Goal: Information Seeking & Learning: Check status

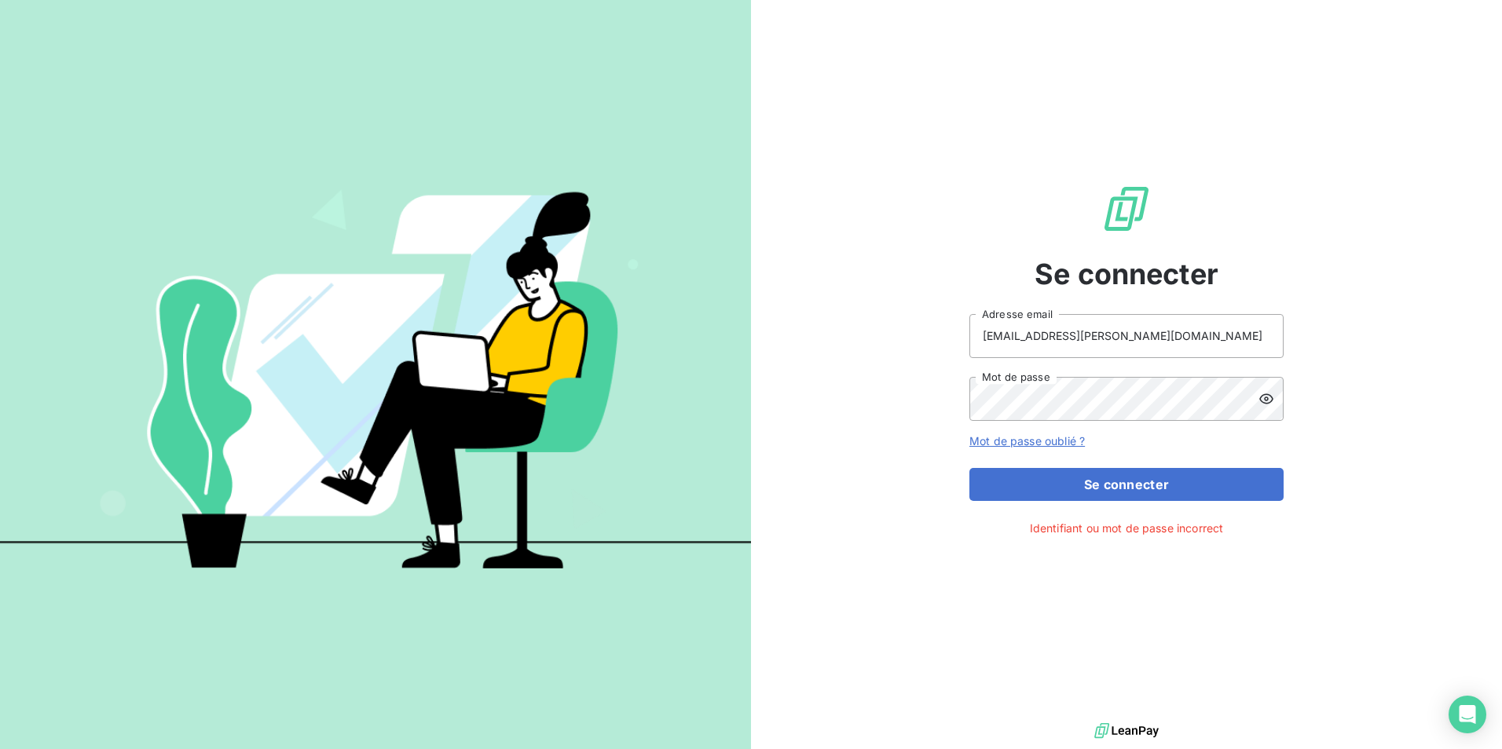
click at [1265, 397] on icon at bounding box center [1266, 399] width 16 height 16
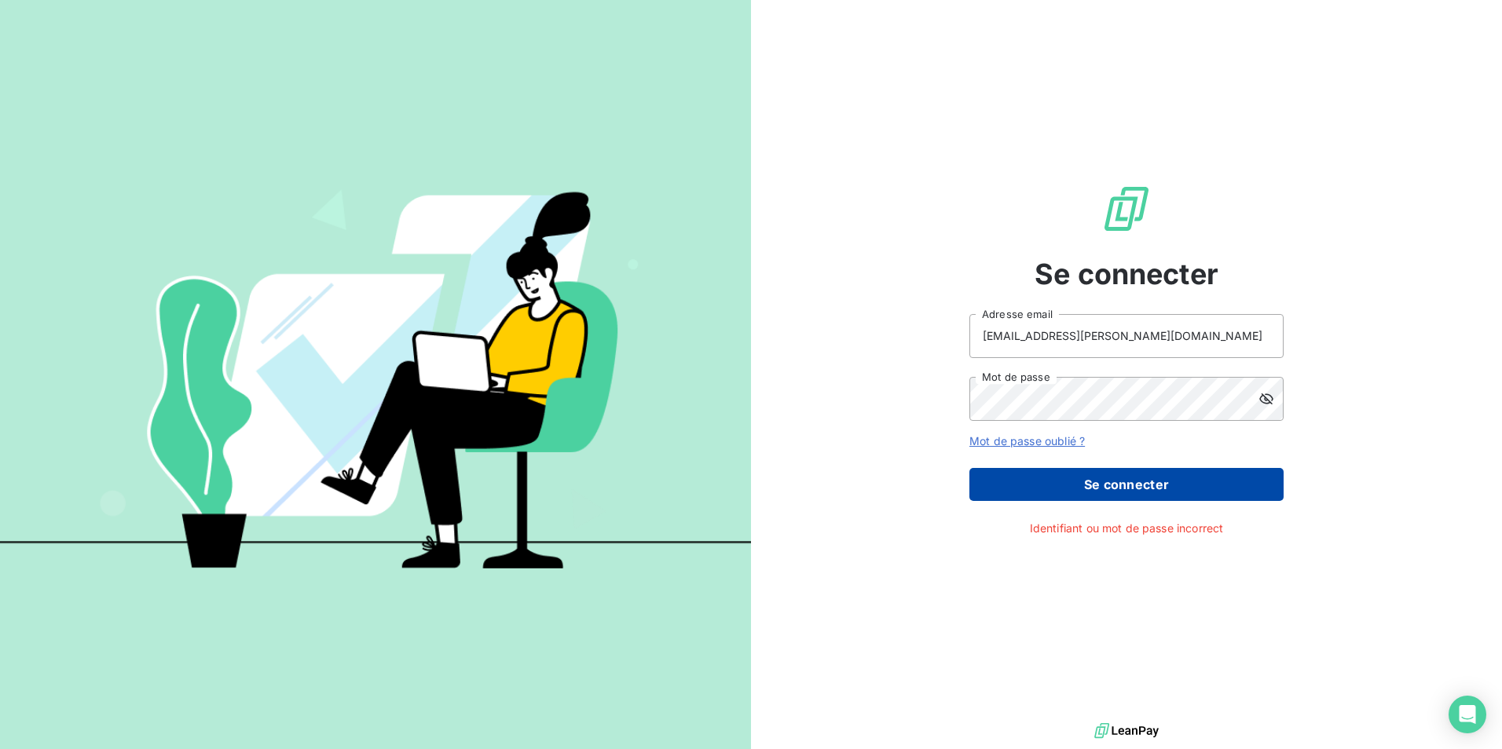
click at [1154, 484] on button "Se connecter" at bounding box center [1126, 484] width 314 height 33
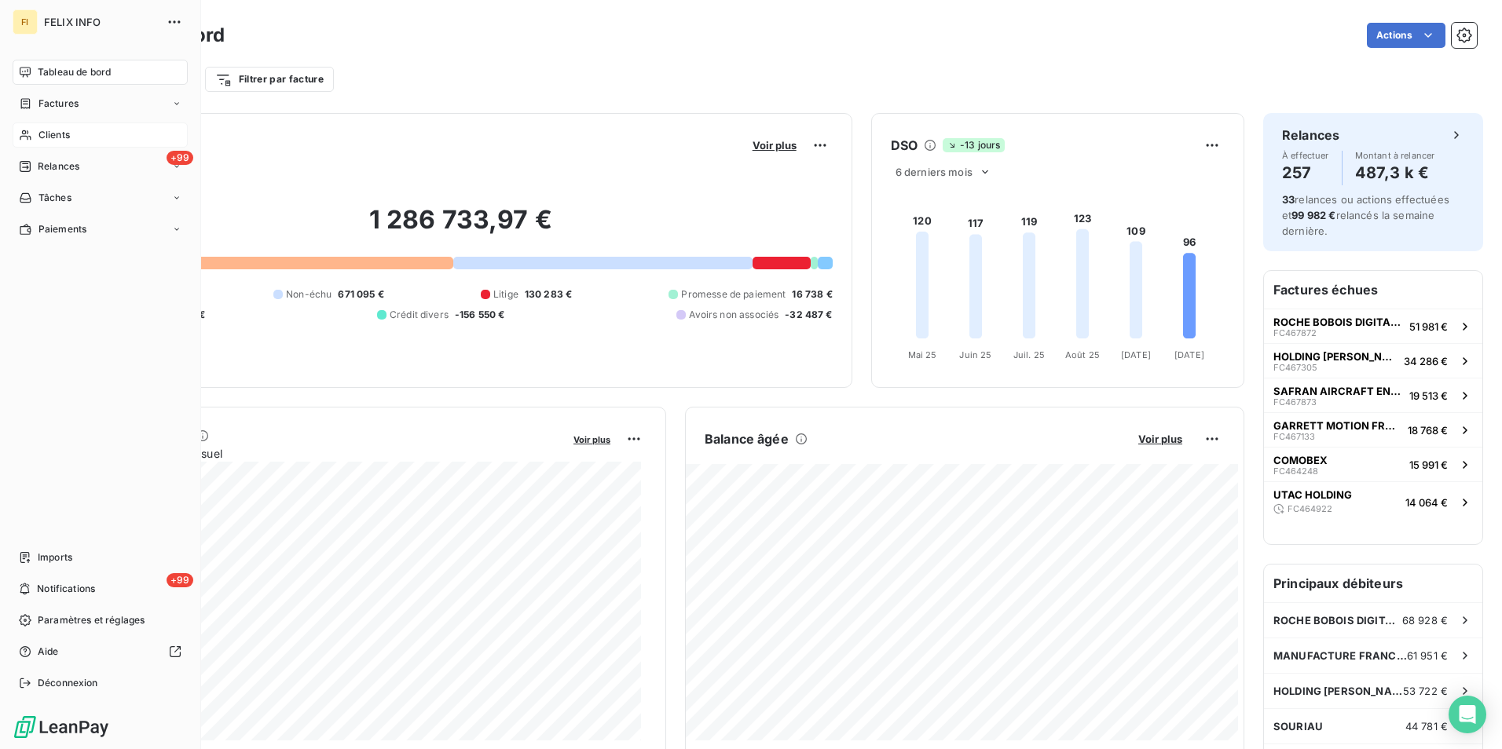
click at [53, 128] on span "Clients" at bounding box center [53, 135] width 31 height 14
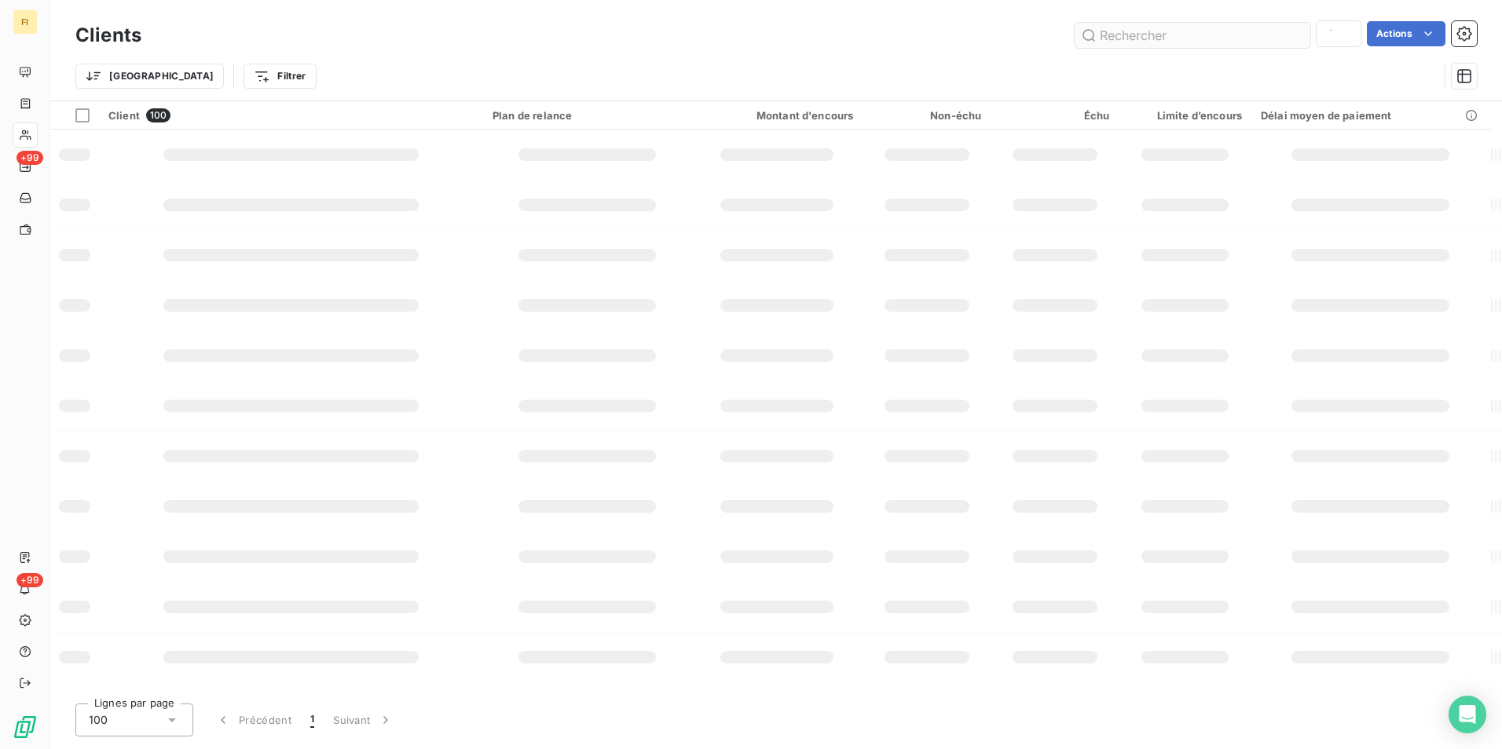
type input "BOUCHERIE"
type input "flahaut"
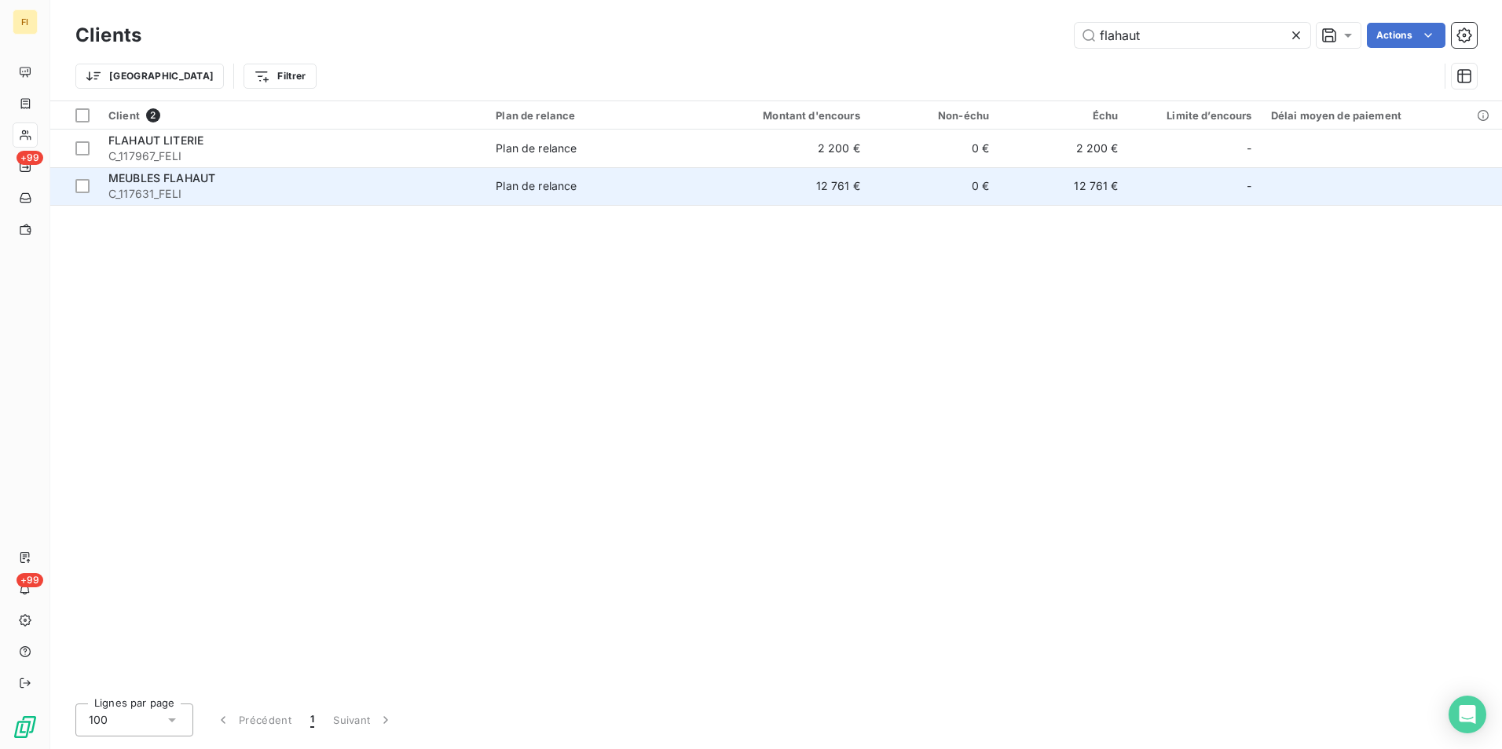
click at [852, 186] on td "12 761 €" at bounding box center [782, 186] width 173 height 38
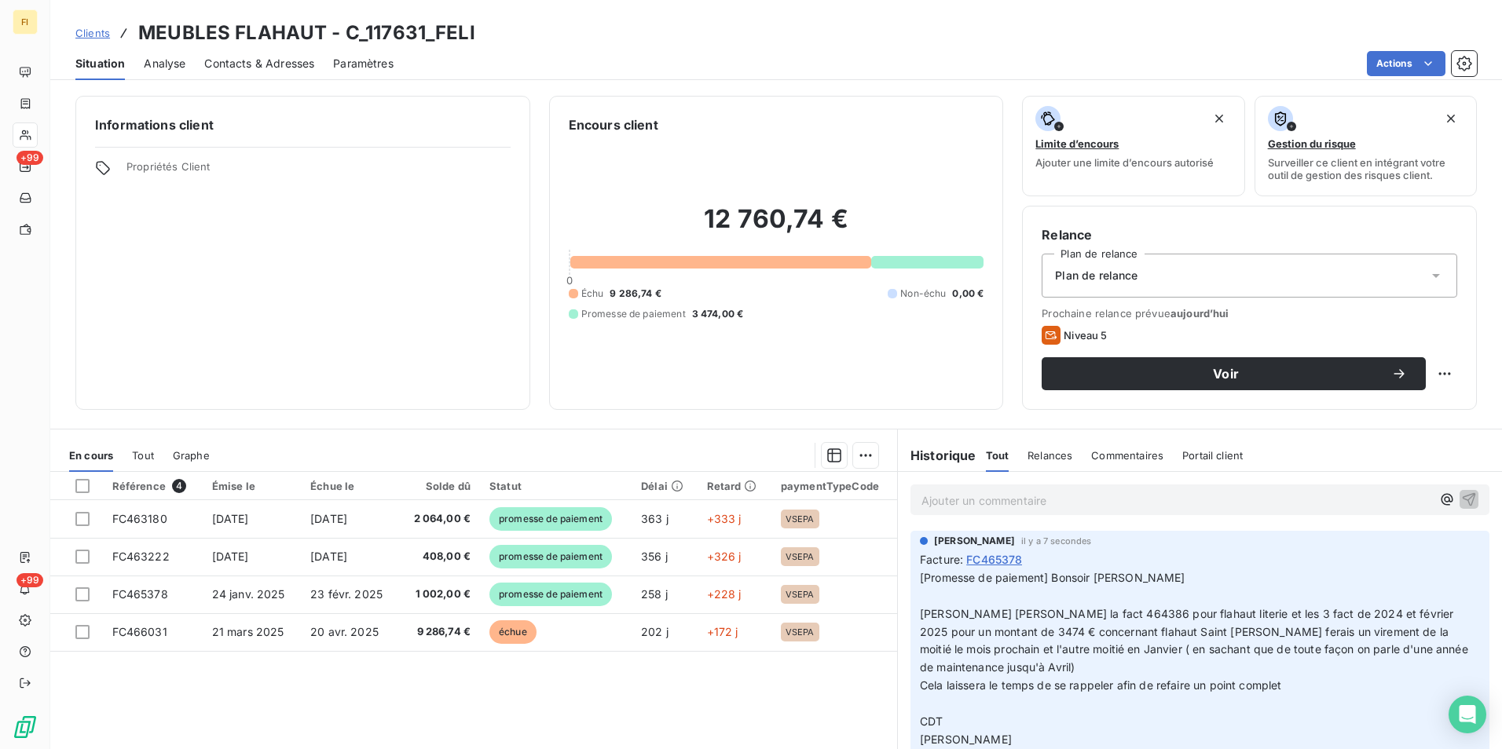
click at [106, 32] on span "Clients" at bounding box center [92, 33] width 35 height 13
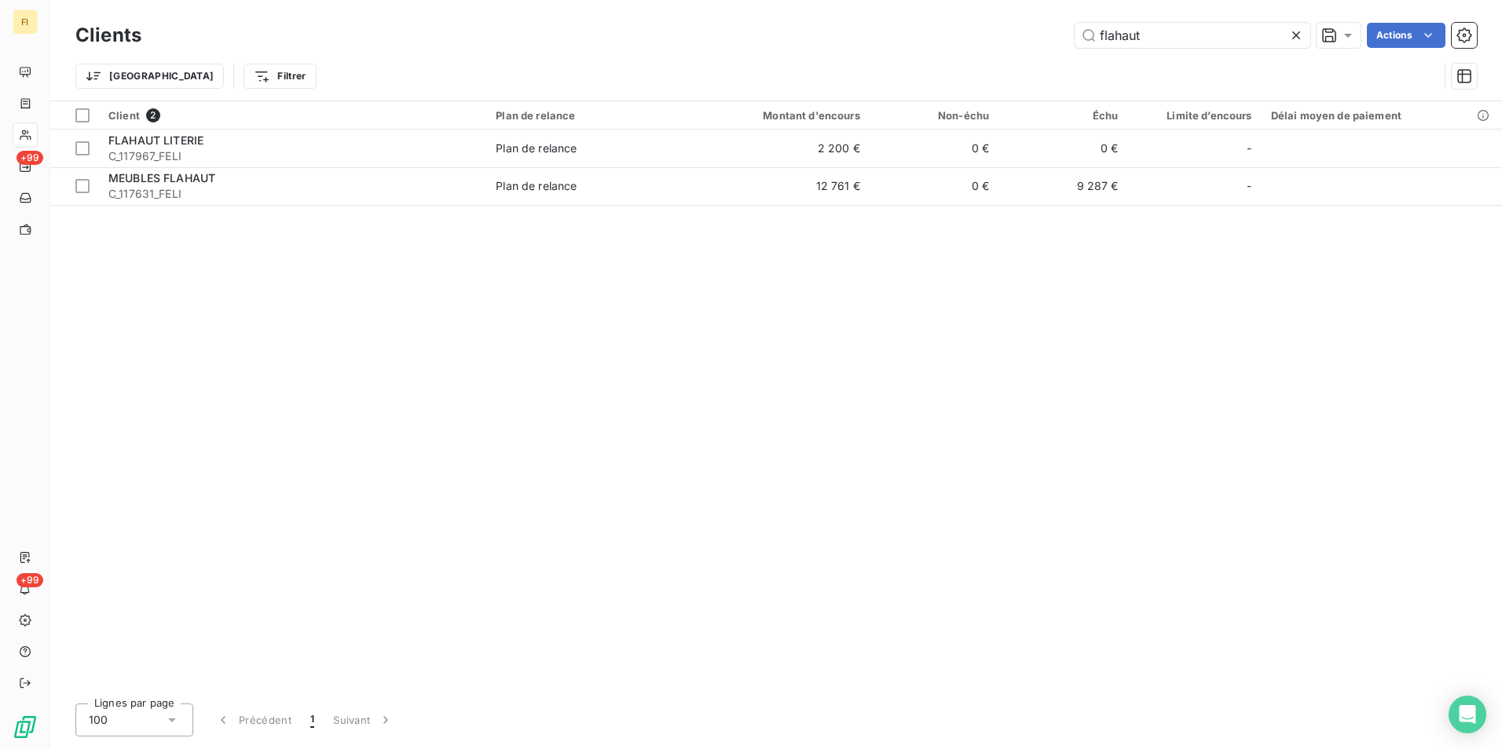
drag, startPoint x: 1144, startPoint y: 40, endPoint x: 775, endPoint y: 71, distance: 369.8
click at [909, 48] on div "Clients flahaut Actions" at bounding box center [775, 35] width 1401 height 33
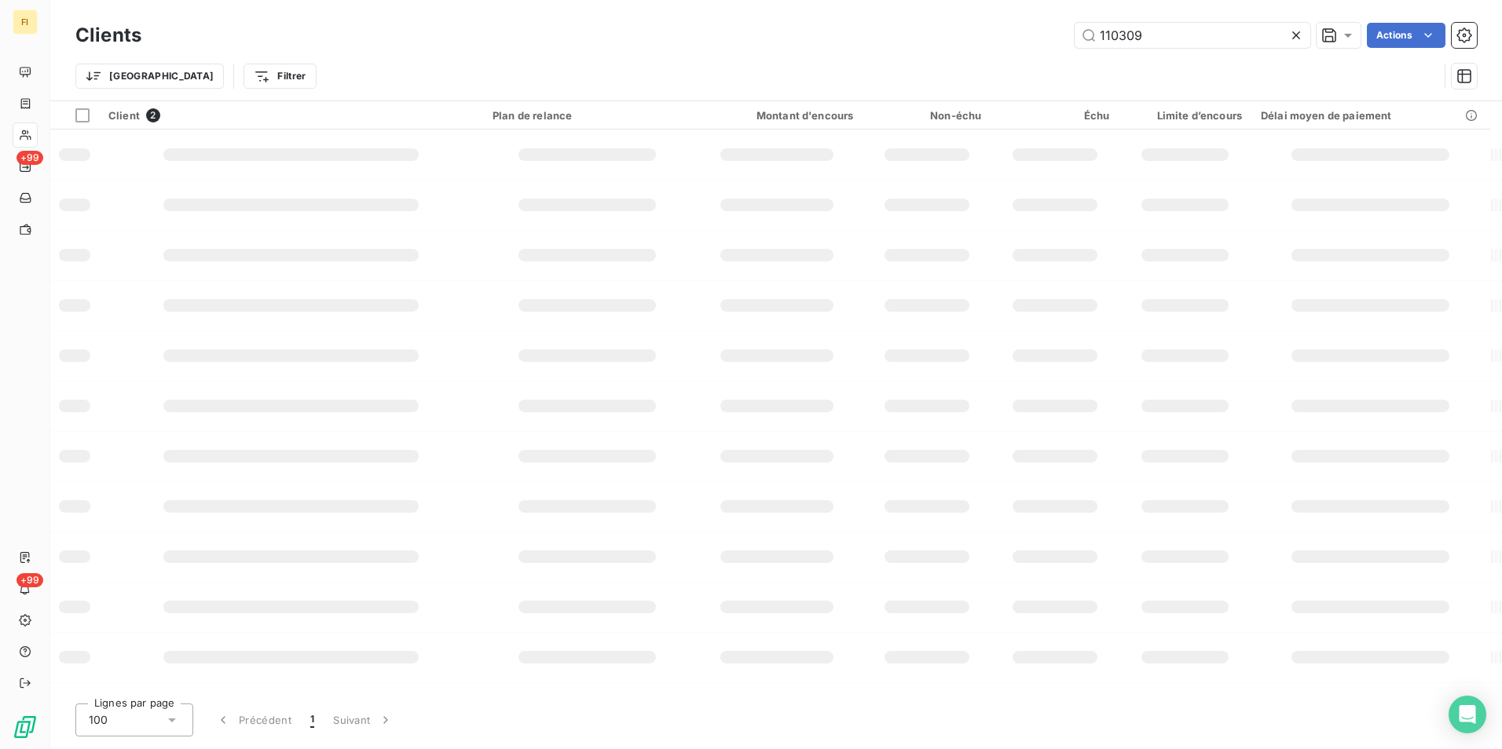
type input "110309"
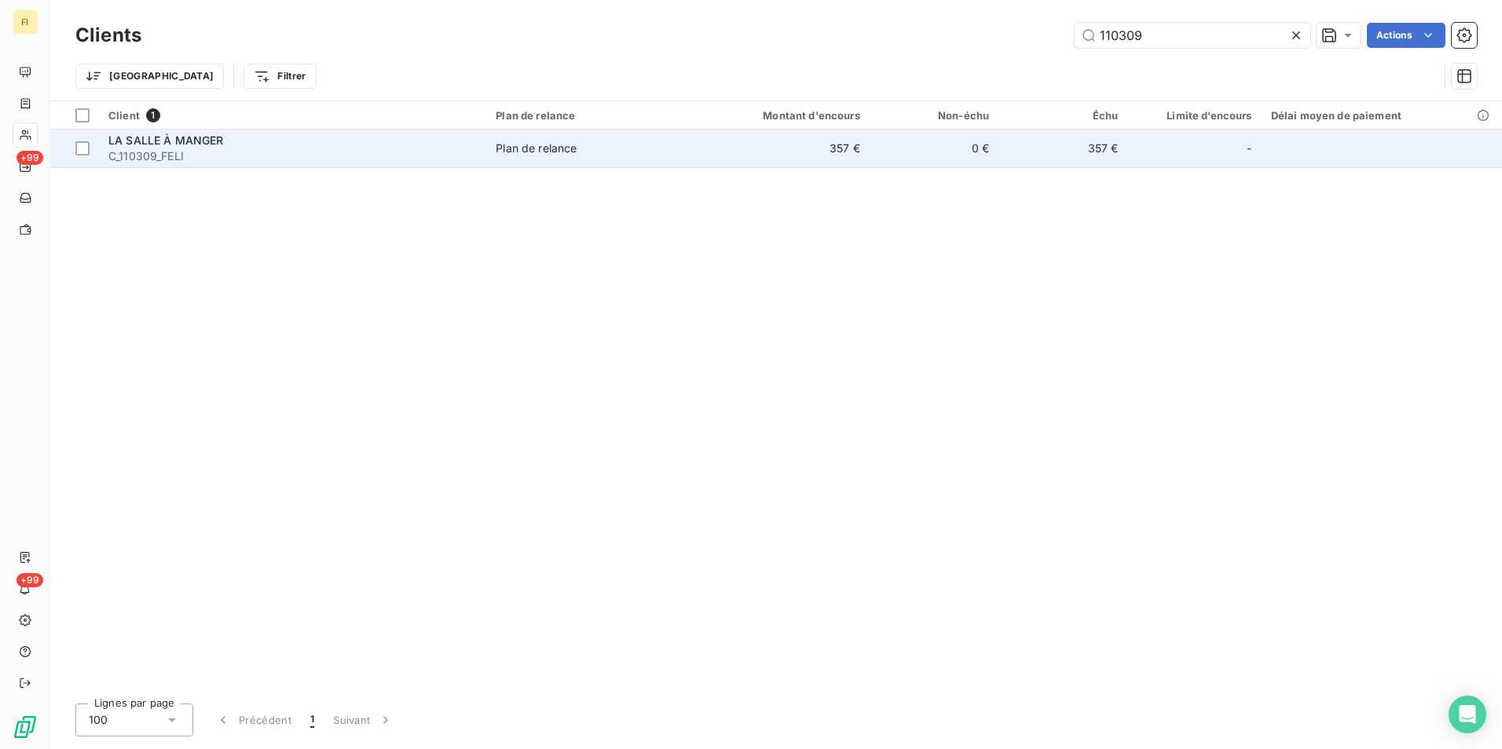
click at [881, 149] on td "0 €" at bounding box center [934, 149] width 129 height 38
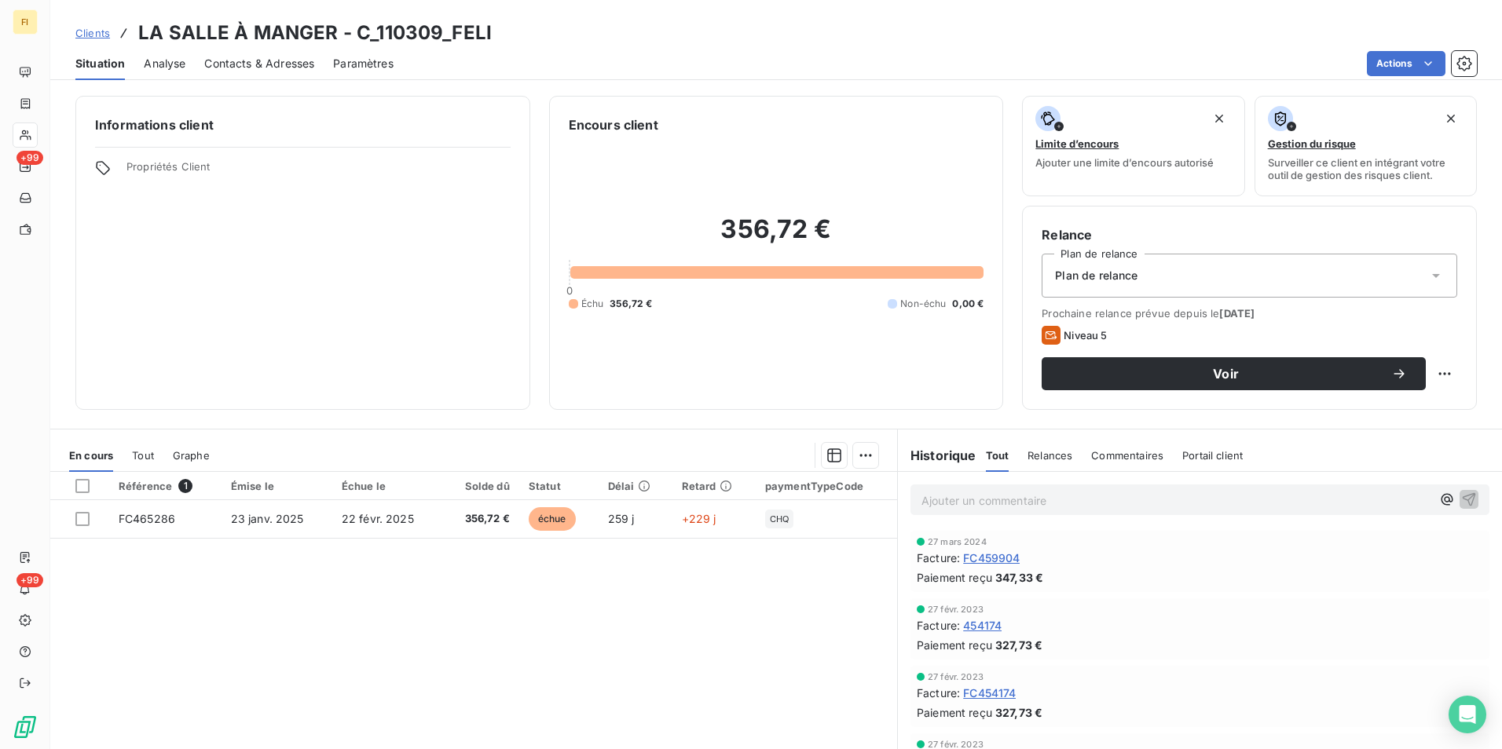
click at [284, 61] on span "Contacts & Adresses" at bounding box center [259, 64] width 110 height 16
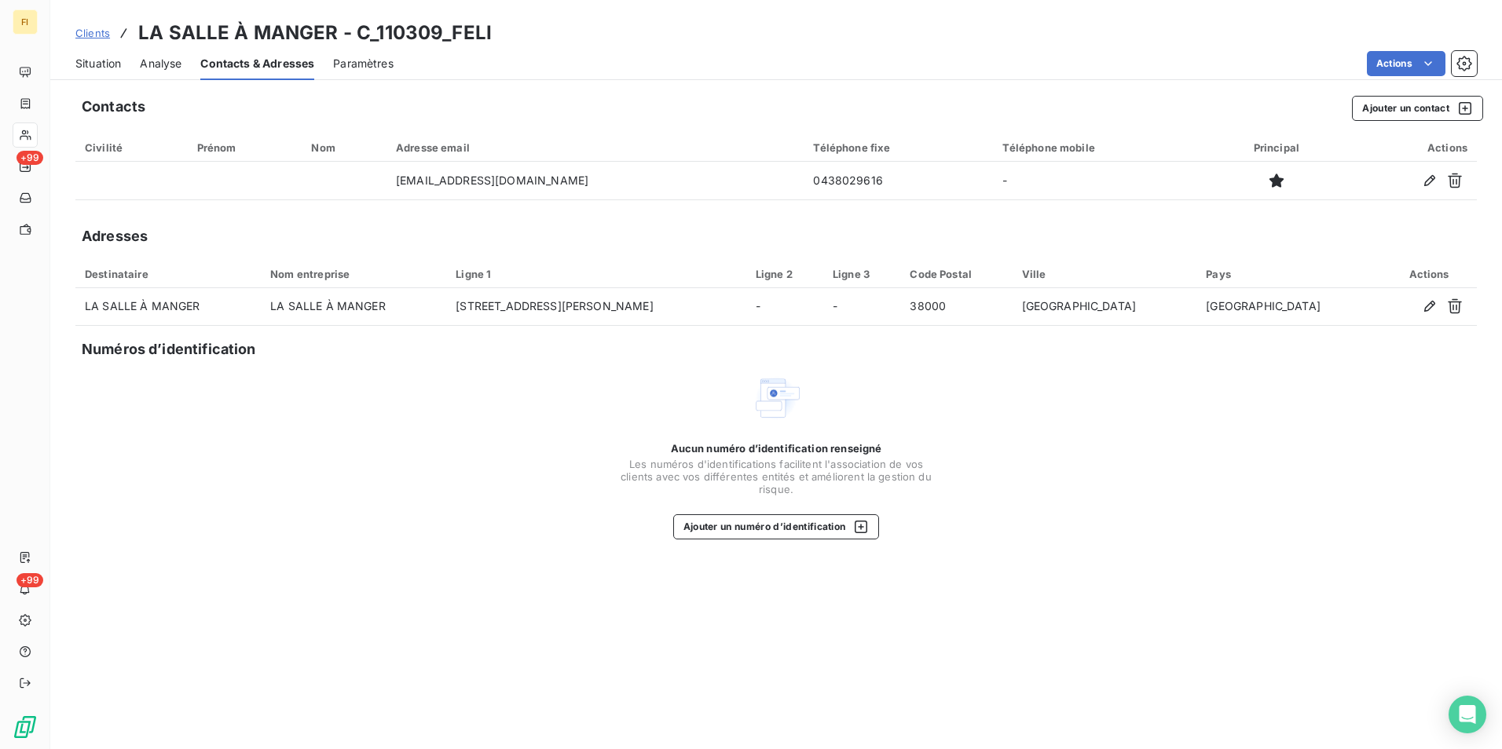
click at [101, 35] on span "Clients" at bounding box center [92, 33] width 35 height 13
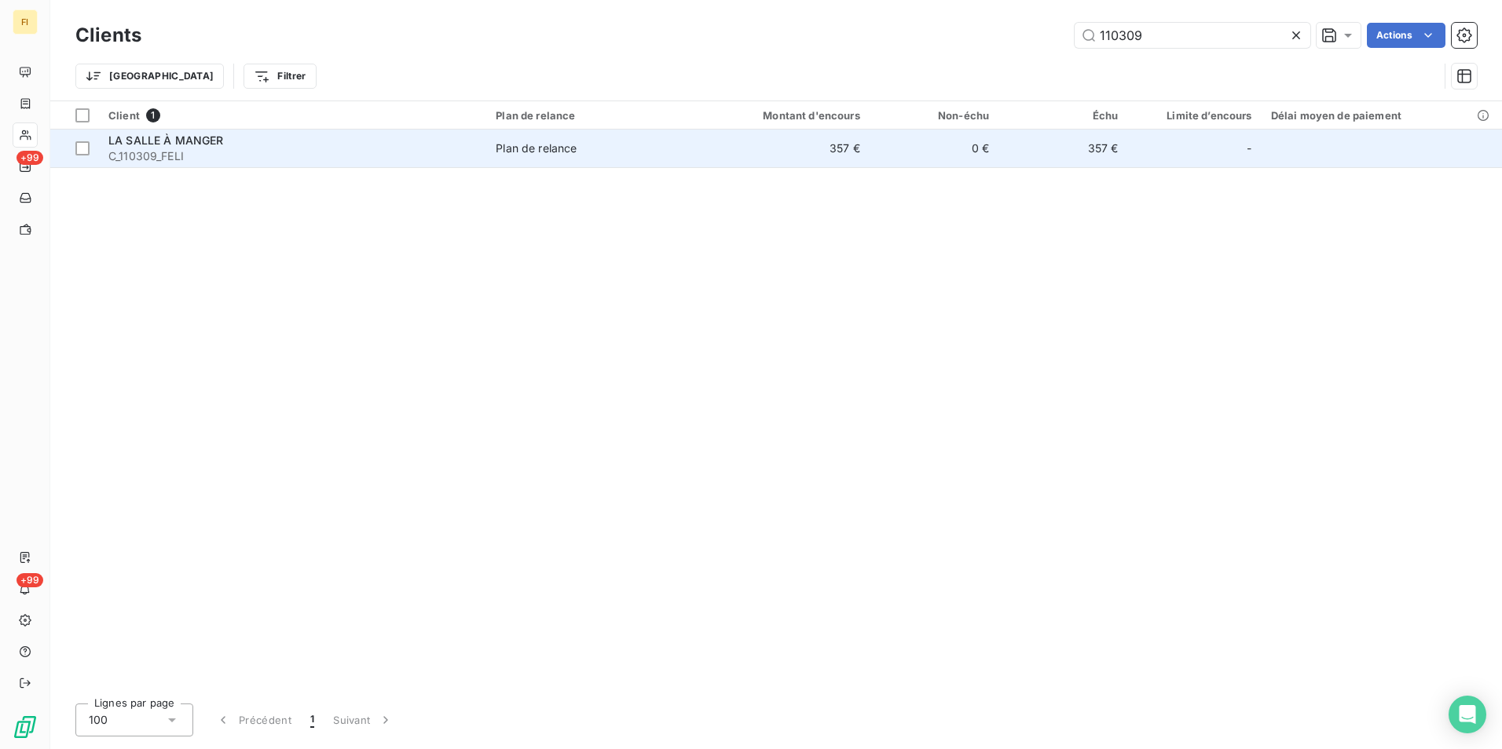
click at [526, 143] on div "Plan de relance" at bounding box center [536, 149] width 81 height 16
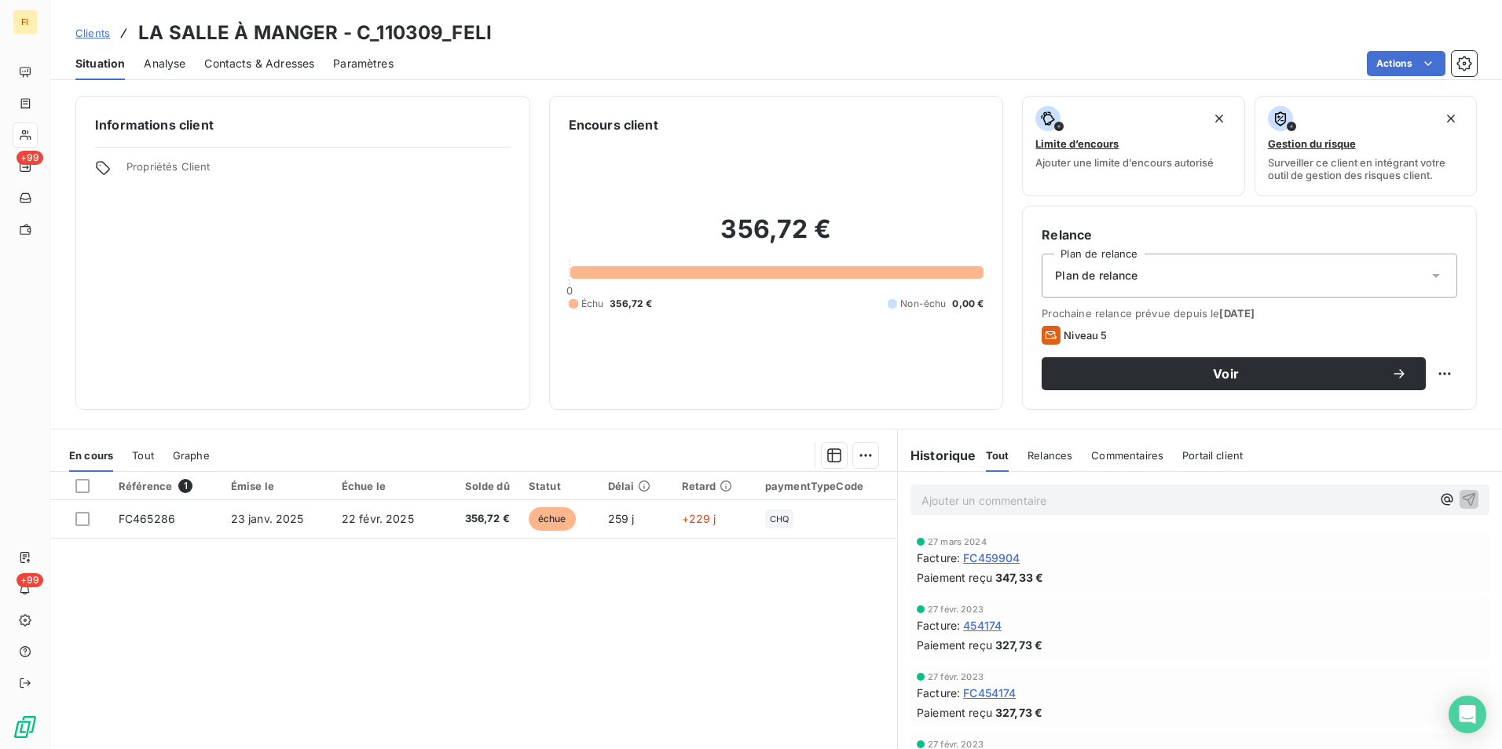
click at [1060, 455] on span "Relances" at bounding box center [1049, 455] width 45 height 13
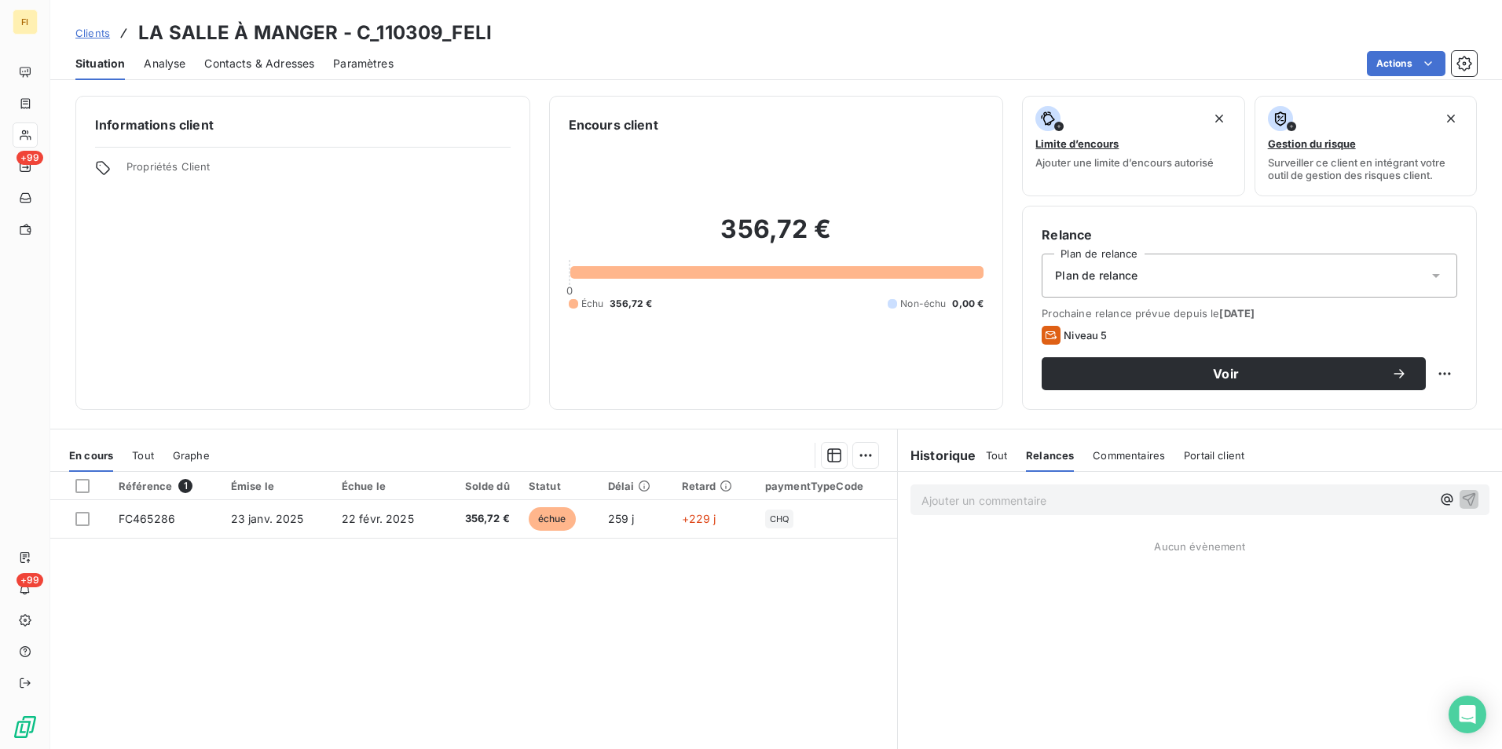
click at [1115, 454] on span "Commentaires" at bounding box center [1129, 455] width 72 height 13
click at [991, 453] on span "Tout" at bounding box center [997, 455] width 22 height 13
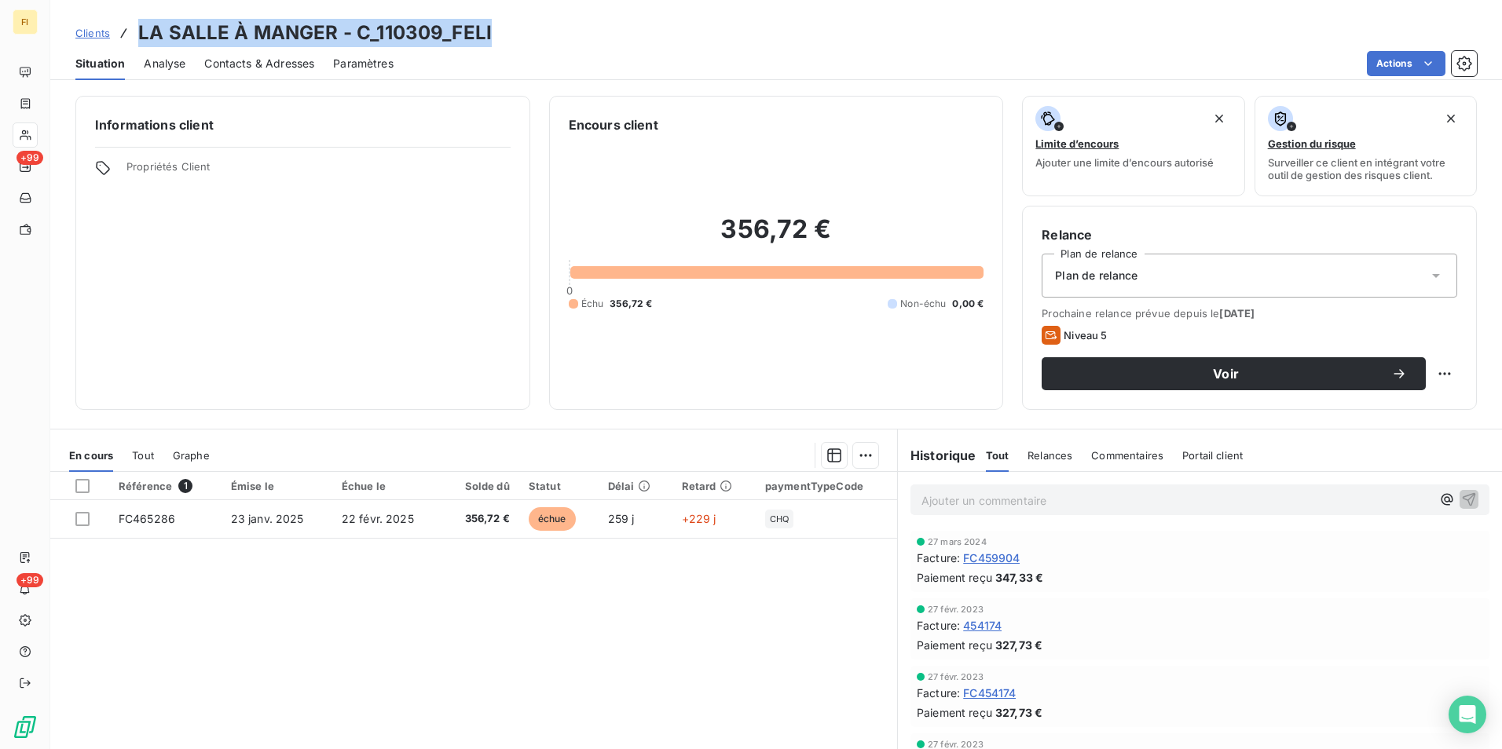
drag, startPoint x: 507, startPoint y: 34, endPoint x: 141, endPoint y: 40, distance: 366.9
click at [141, 40] on div "Clients LA SALLE À MANGER - C_110309_FELI" at bounding box center [776, 33] width 1452 height 28
copy h3 "LA SALLE À MANGER - C_110309_FELI"
click at [1428, 280] on icon at bounding box center [1436, 276] width 16 height 16
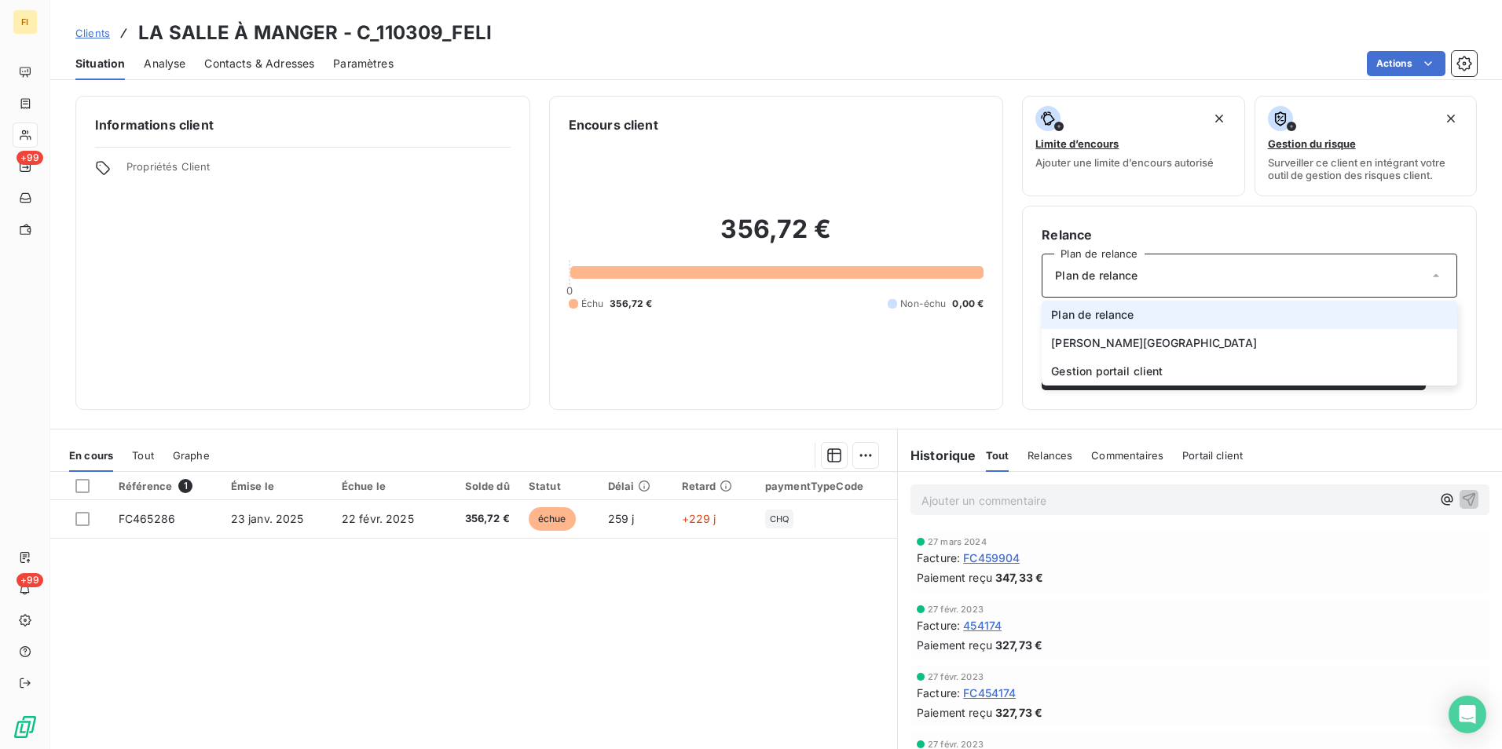
click at [1428, 280] on icon at bounding box center [1436, 276] width 16 height 16
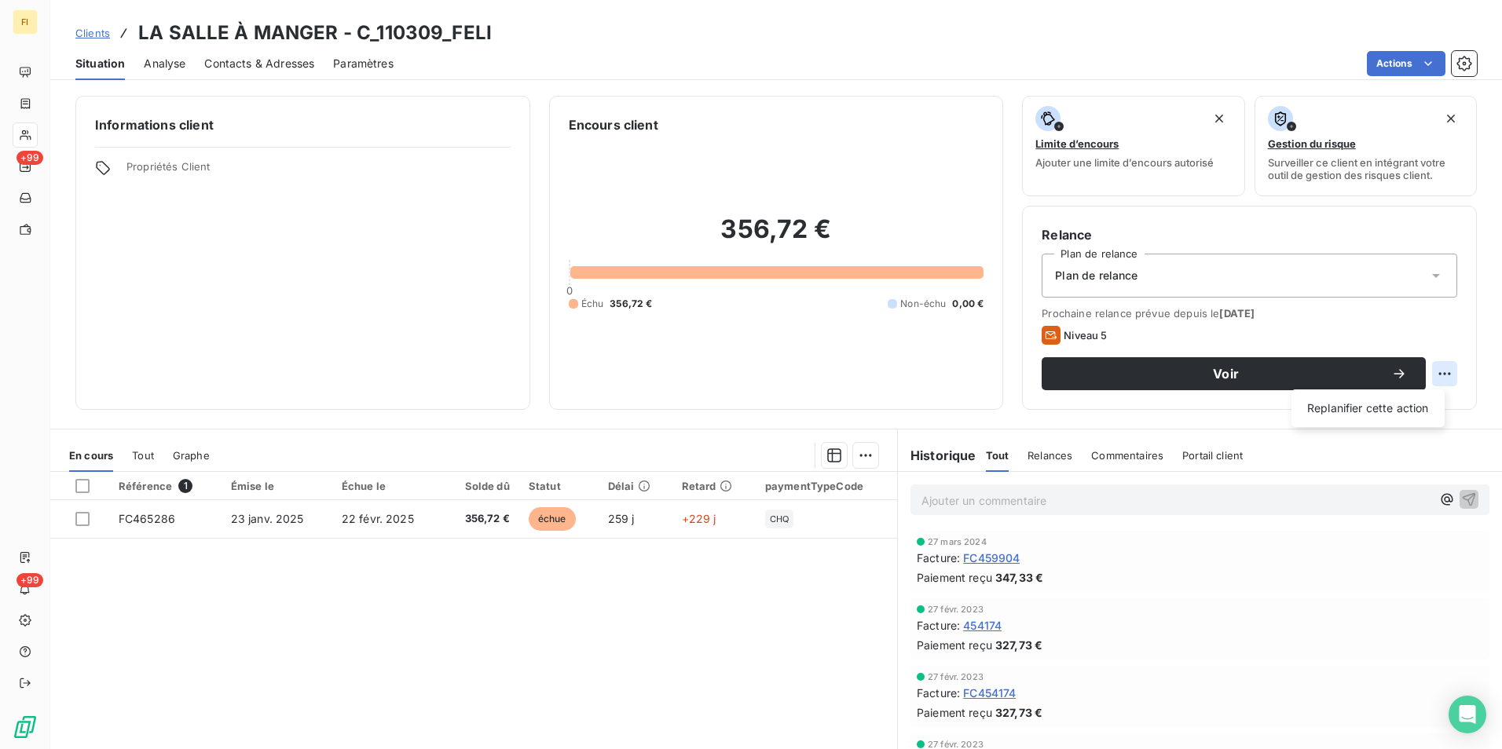
click at [1437, 375] on html "FI +99 +99 Clients LA SALLE À MANGER - C_110309_FELI Situation Analyse Contacts…" at bounding box center [751, 374] width 1502 height 749
click at [1057, 456] on span "Relances" at bounding box center [1049, 455] width 45 height 13
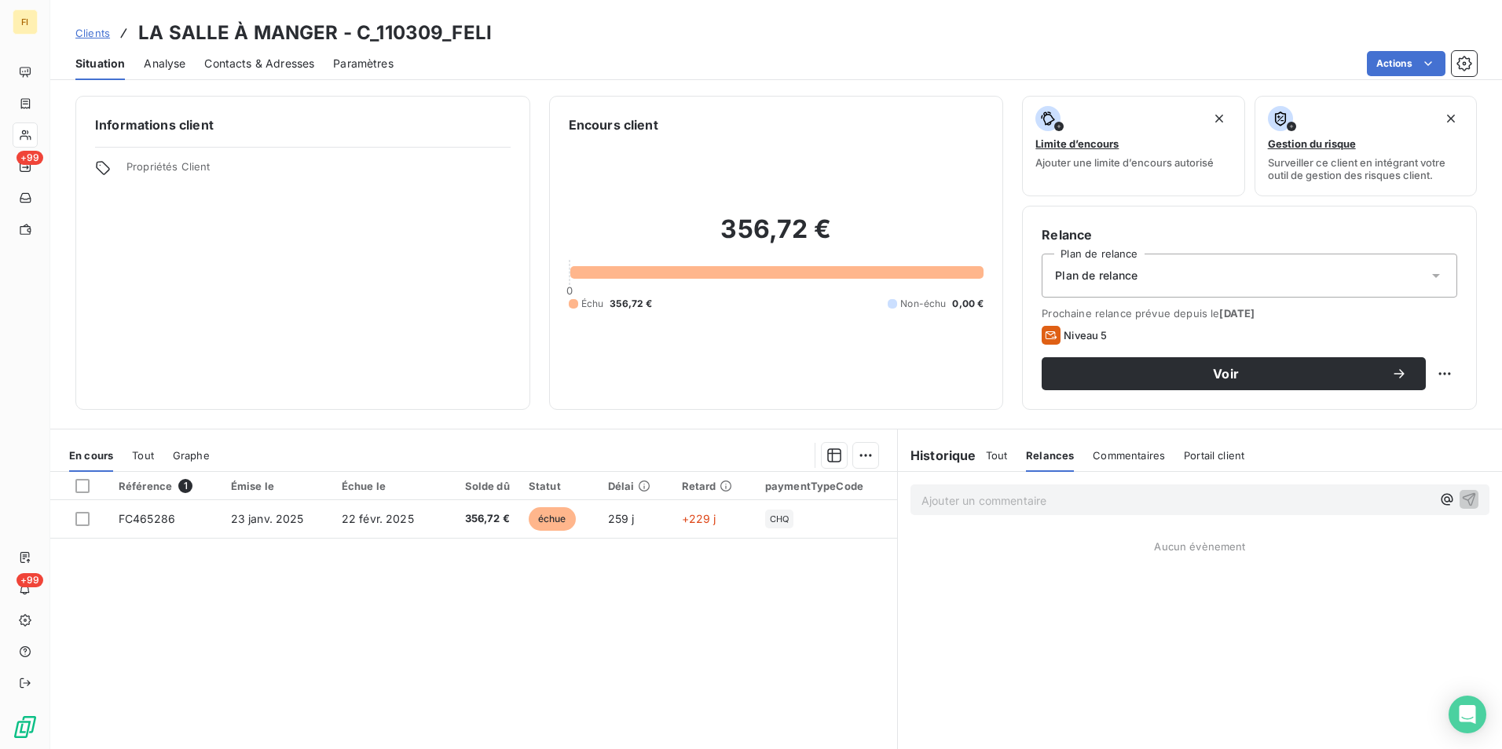
click at [987, 456] on span "Tout" at bounding box center [997, 455] width 22 height 13
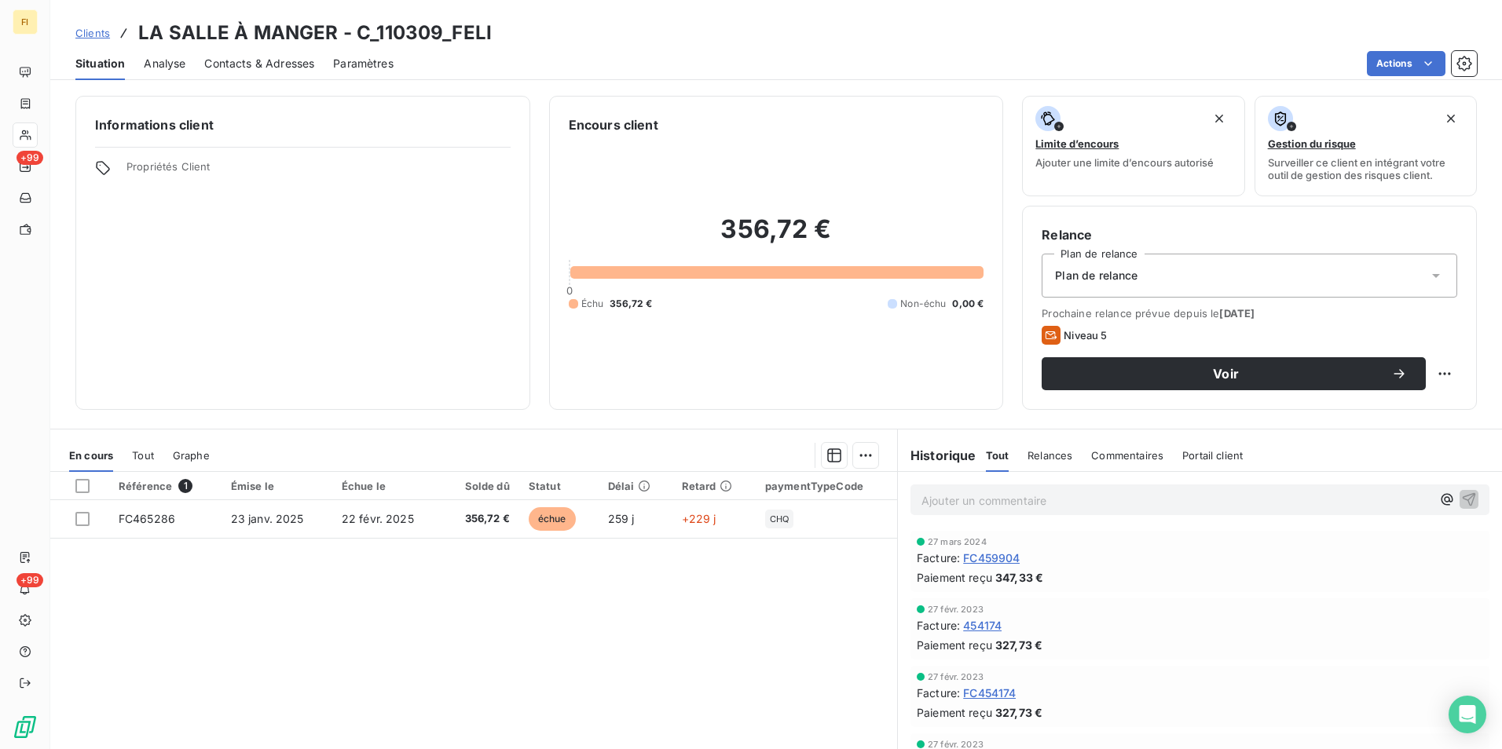
click at [303, 65] on span "Contacts & Adresses" at bounding box center [259, 64] width 110 height 16
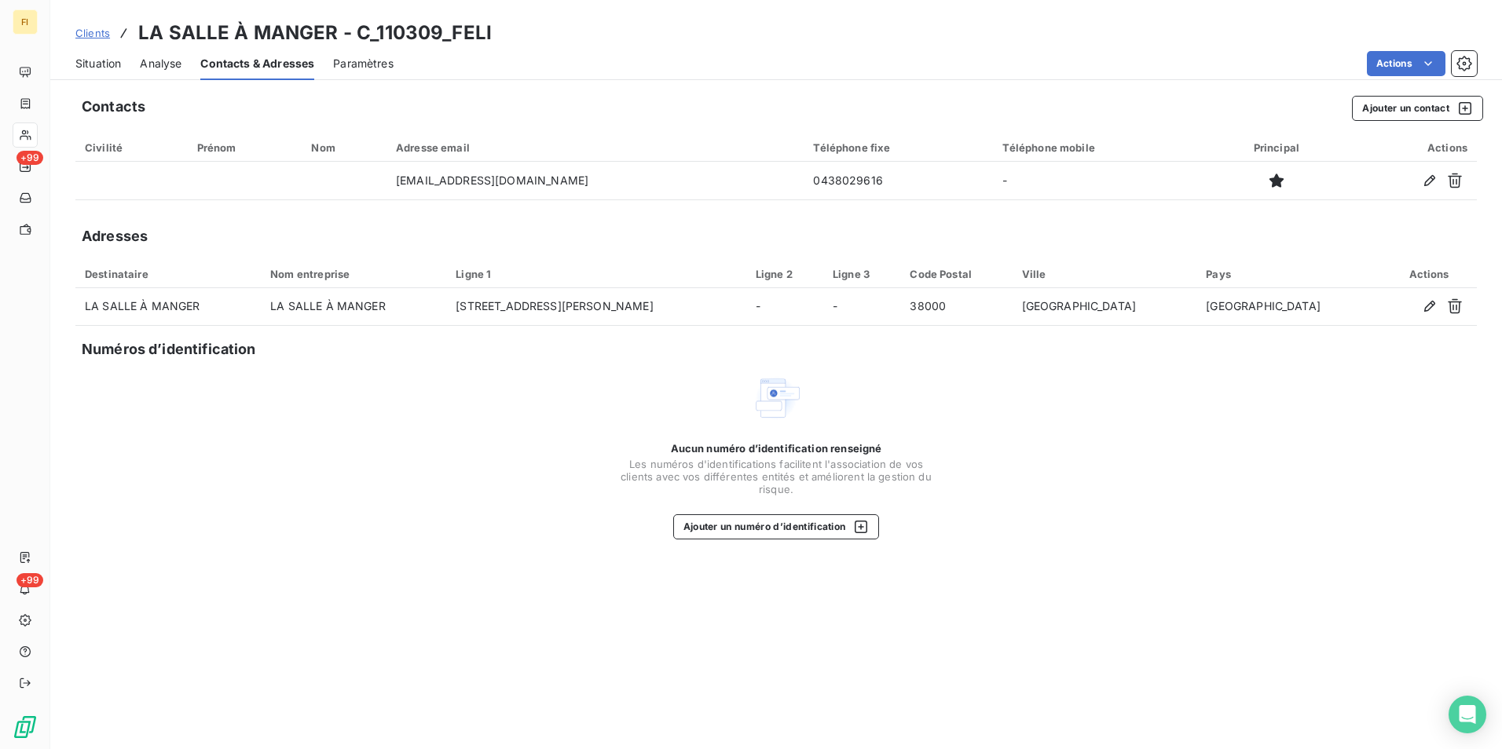
click at [101, 29] on span "Clients" at bounding box center [92, 33] width 35 height 13
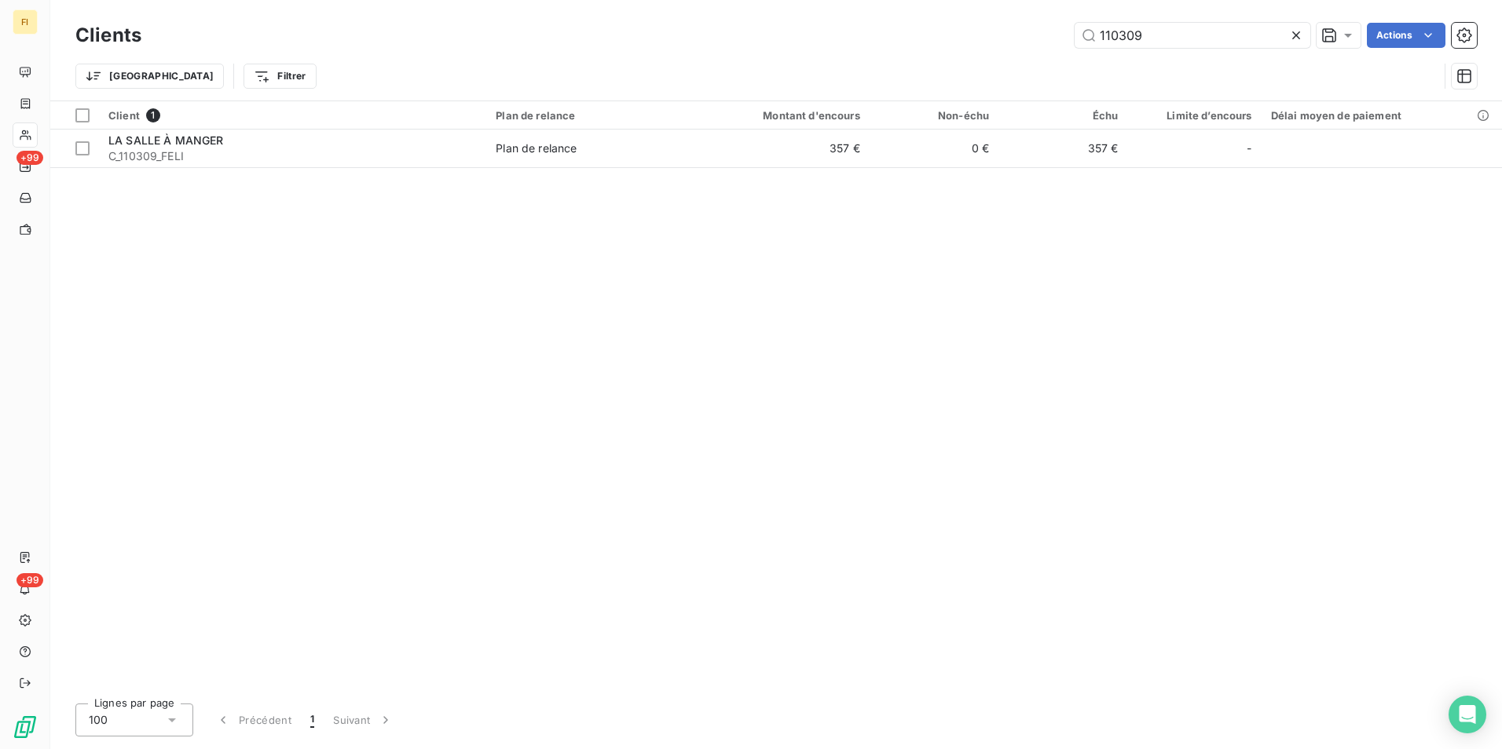
drag, startPoint x: 1105, startPoint y: 35, endPoint x: 782, endPoint y: 27, distance: 323.0
click at [802, 28] on div "110309 Actions" at bounding box center [818, 35] width 1317 height 25
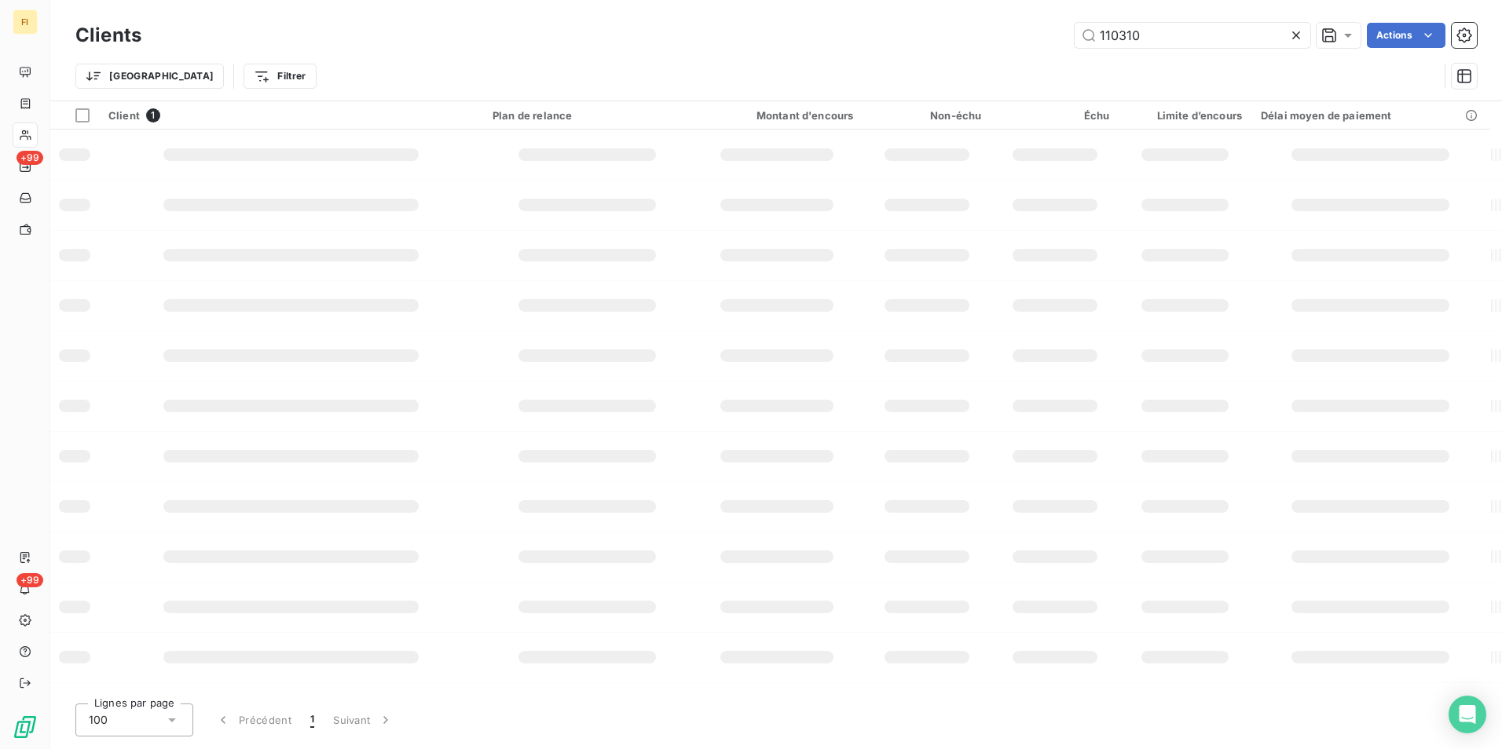
type input "110310"
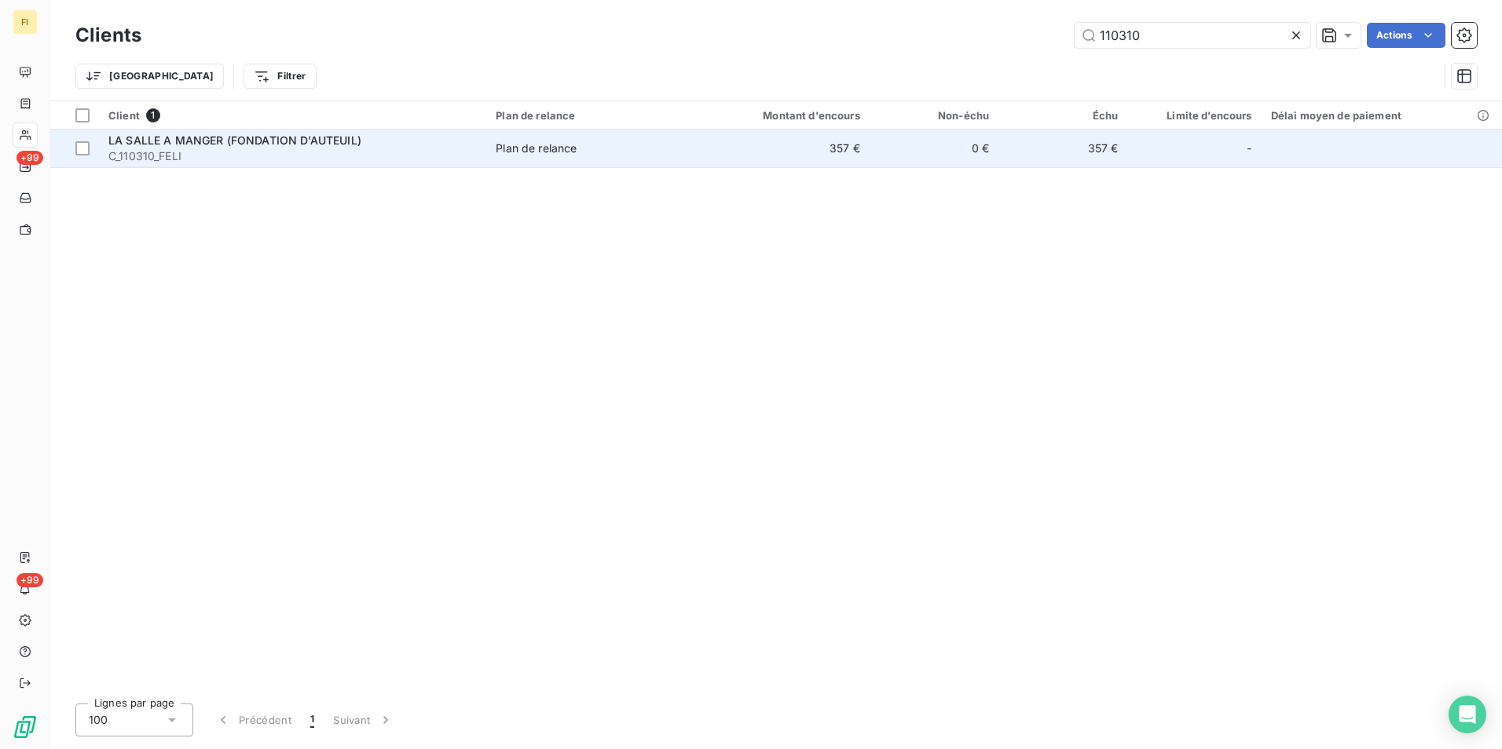
click at [808, 148] on td "357 €" at bounding box center [782, 149] width 173 height 38
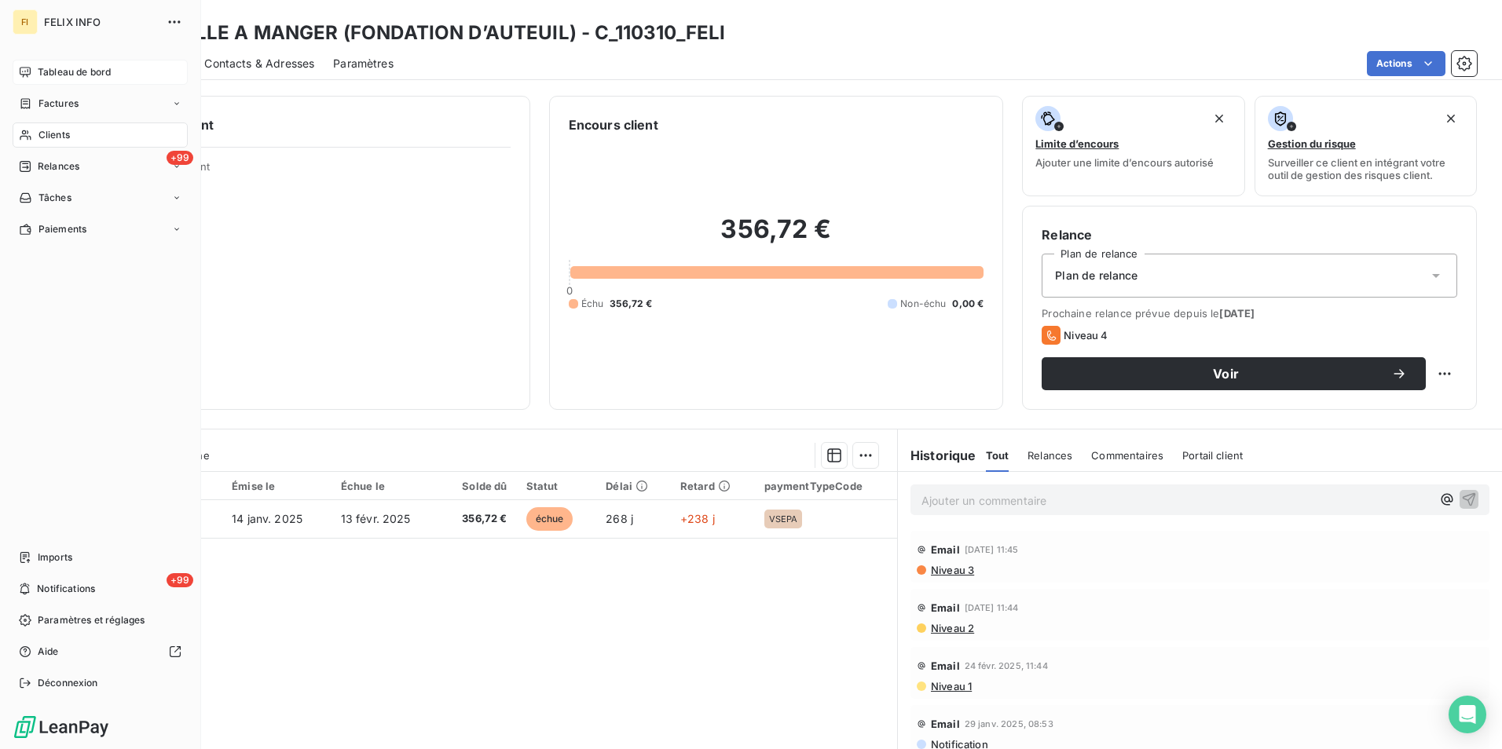
click at [68, 82] on div "Tableau de bord" at bounding box center [100, 72] width 175 height 25
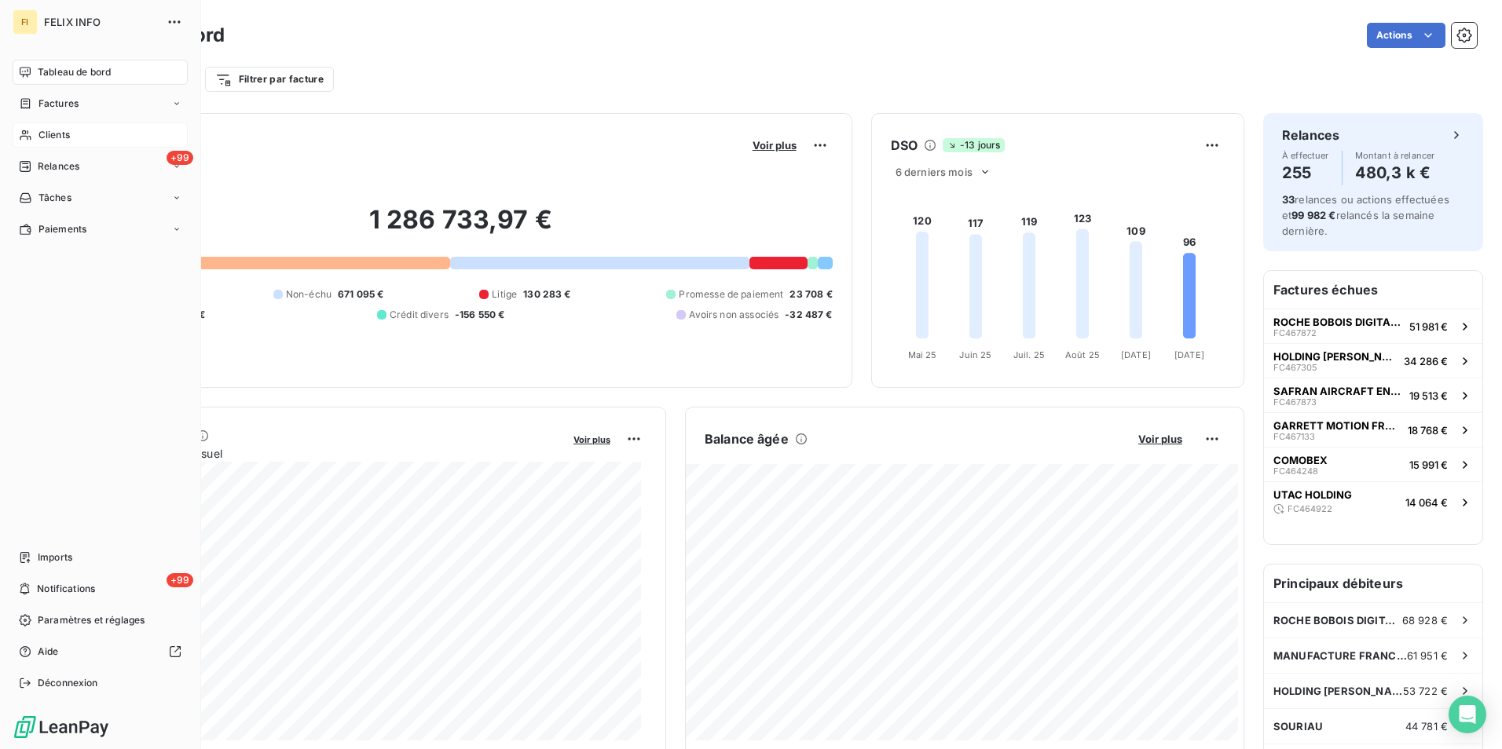
click at [25, 136] on icon at bounding box center [25, 135] width 11 height 10
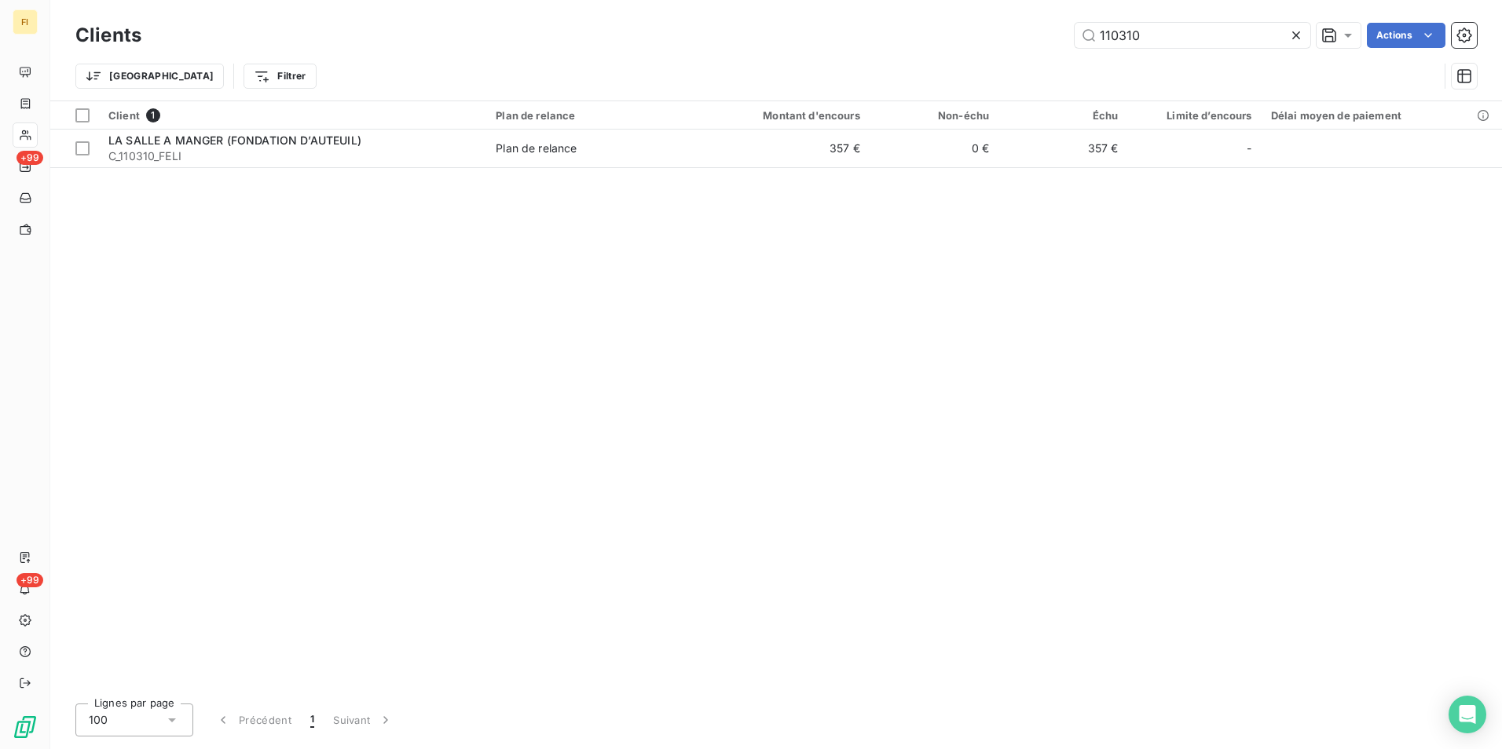
drag, startPoint x: 1157, startPoint y: 37, endPoint x: 852, endPoint y: 53, distance: 306.0
click at [954, 35] on div "110310 Actions" at bounding box center [818, 35] width 1317 height 25
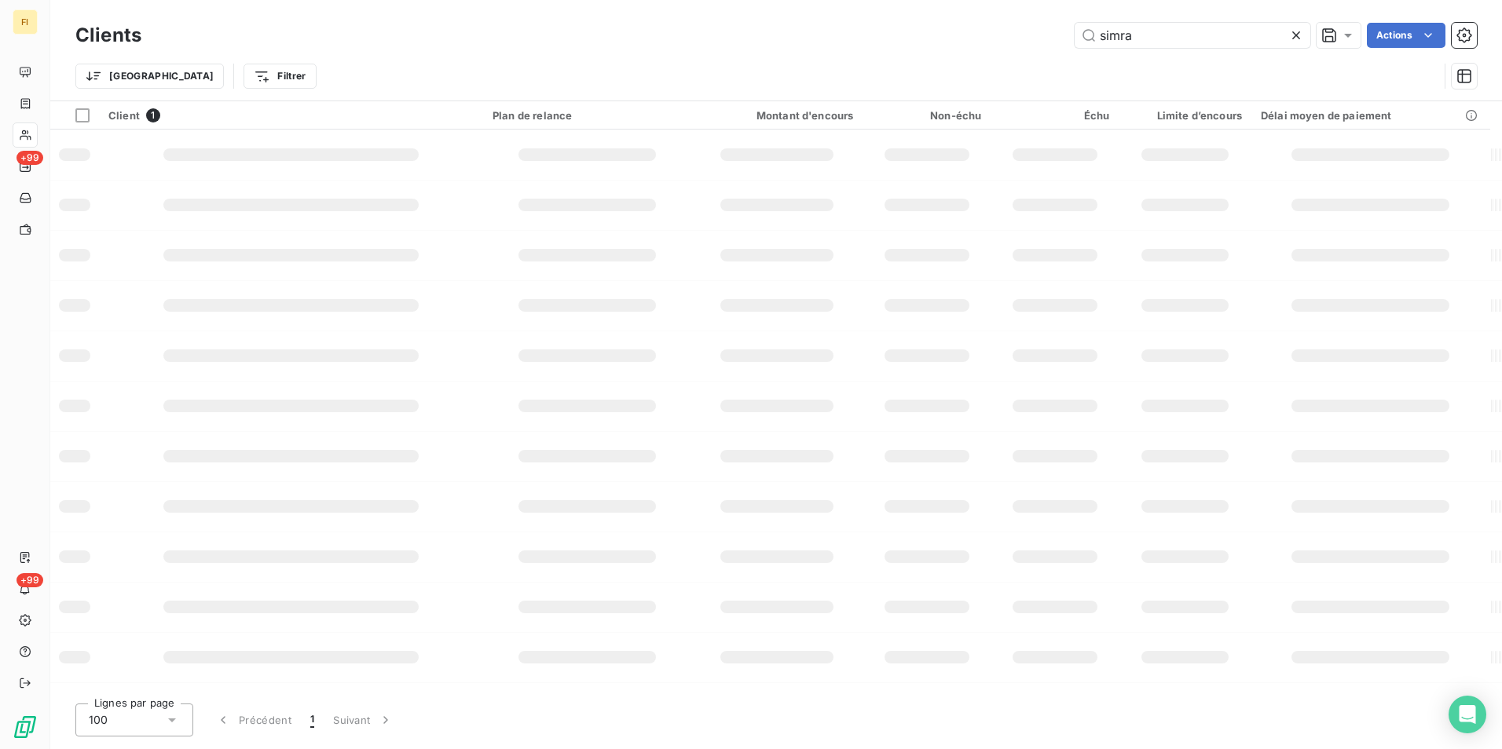
type input "simra"
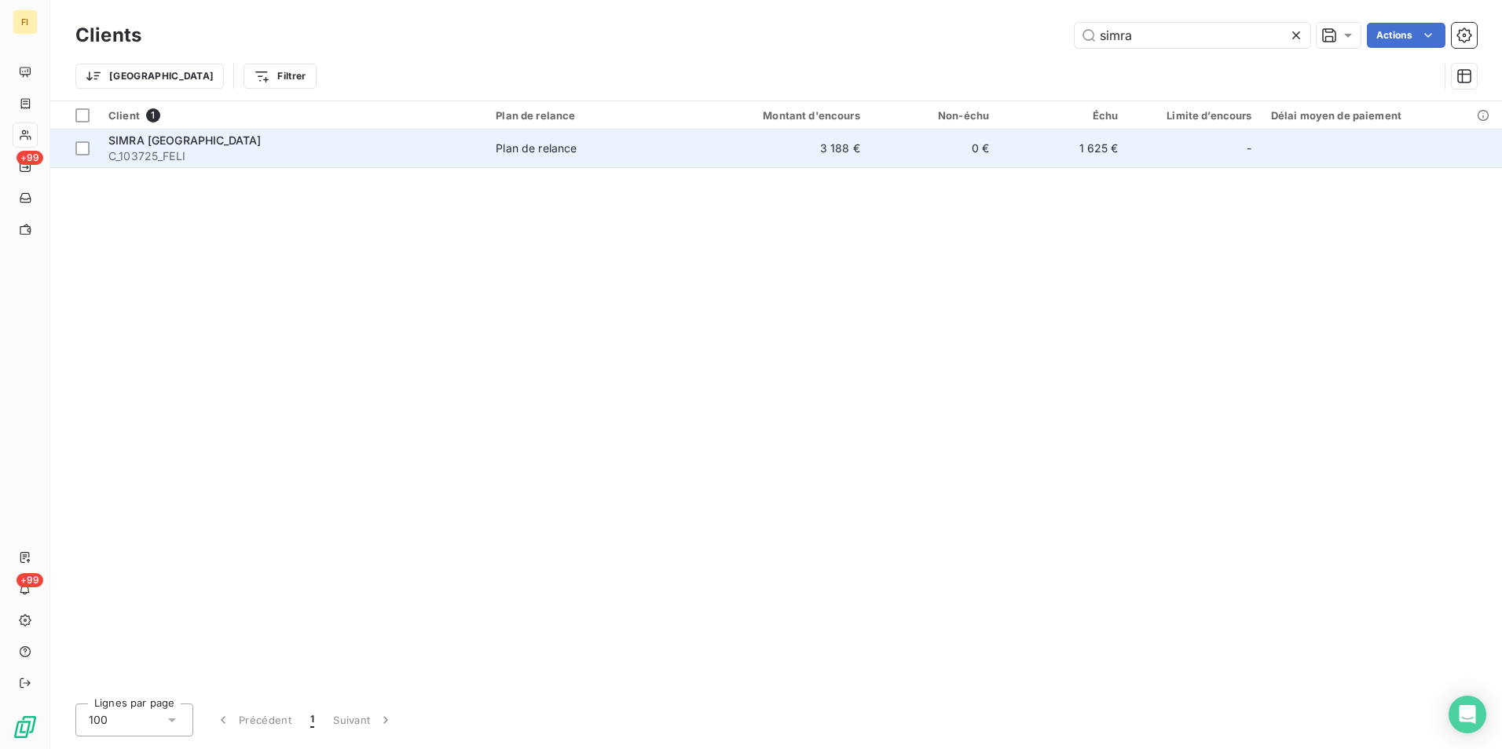
click at [956, 159] on td "0 €" at bounding box center [934, 149] width 129 height 38
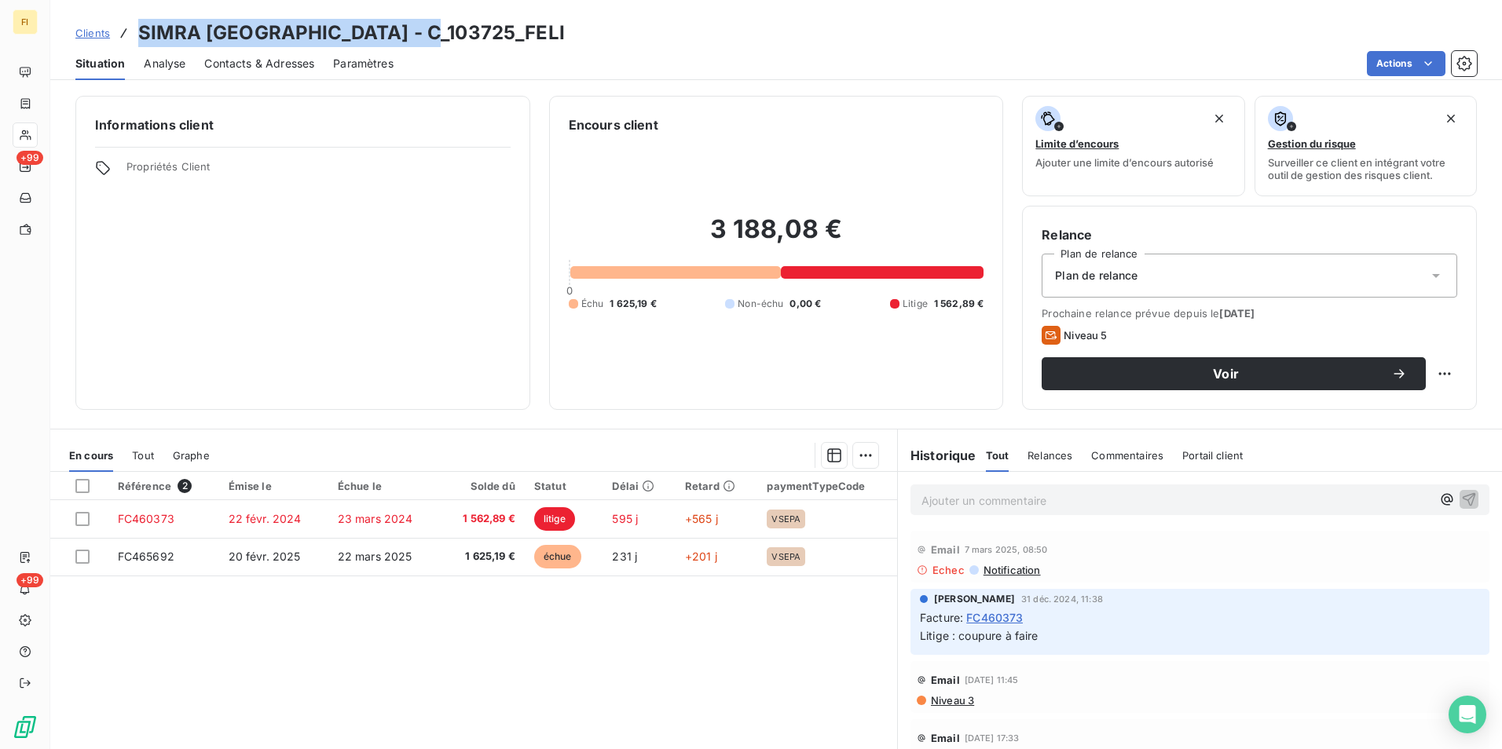
drag, startPoint x: 456, startPoint y: 32, endPoint x: 141, endPoint y: 23, distance: 315.1
click at [141, 23] on div "Clients SIMRA [GEOGRAPHIC_DATA] - C_103725_FELI" at bounding box center [776, 33] width 1452 height 28
copy h3 "SIMRA [GEOGRAPHIC_DATA] - C_103725_FELI"
